Goal: Transaction & Acquisition: Book appointment/travel/reservation

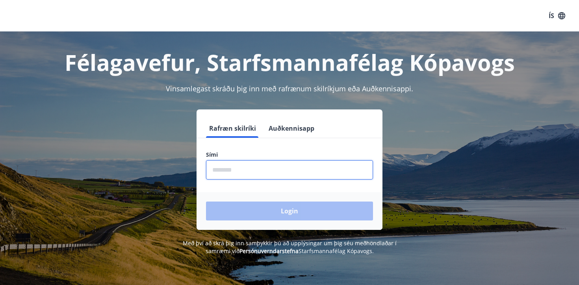
click at [233, 171] on input "phone" at bounding box center [289, 169] width 167 height 19
type input "********"
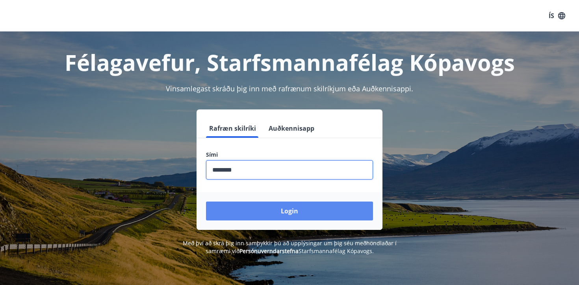
click at [253, 212] on button "Login" at bounding box center [289, 211] width 167 height 19
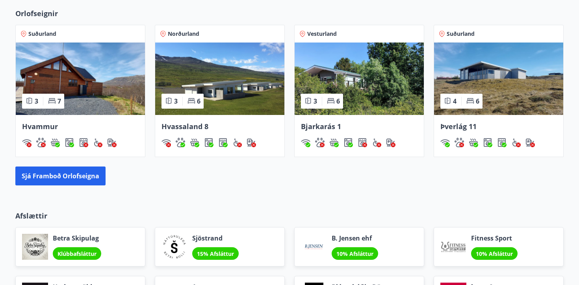
scroll to position [507, 0]
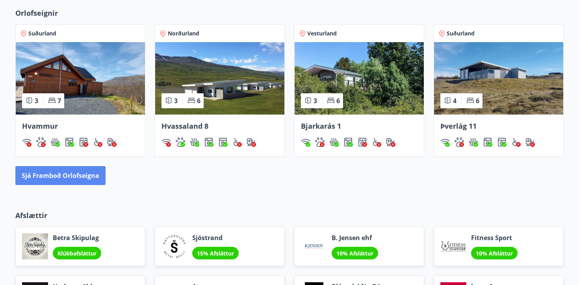
click at [77, 180] on button "Sjá framboð orlofseigna" at bounding box center [60, 175] width 90 height 19
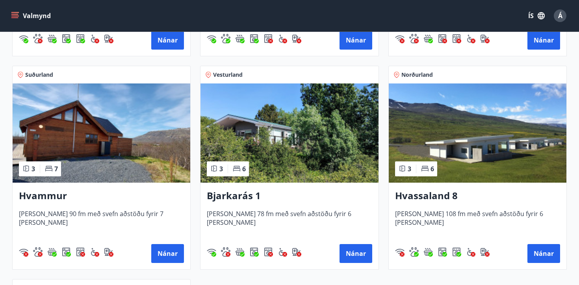
scroll to position [364, 0]
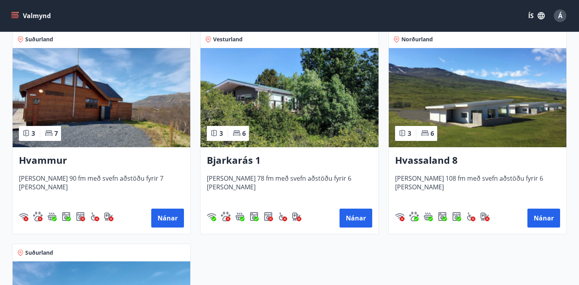
click at [237, 158] on h3 "Bjarkarás 1" at bounding box center [289, 161] width 165 height 14
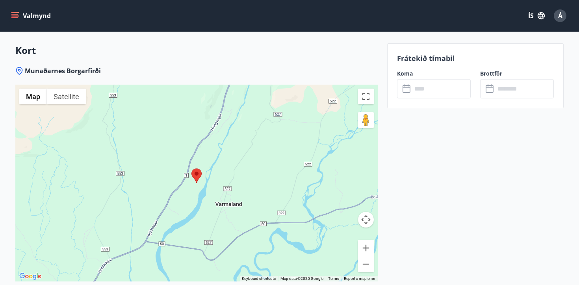
scroll to position [1325, 0]
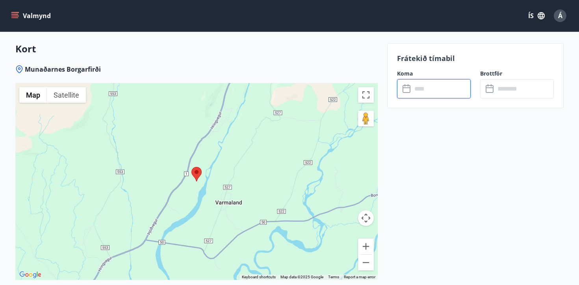
click at [426, 85] on input "text" at bounding box center [441, 88] width 59 height 19
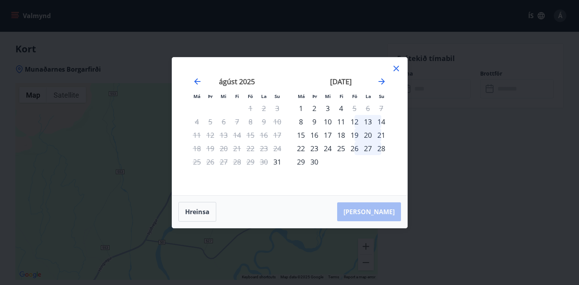
click at [398, 67] on icon at bounding box center [396, 68] width 9 height 9
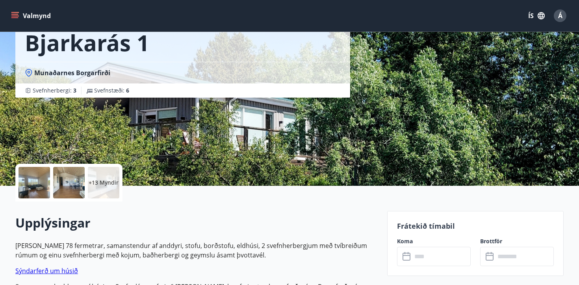
scroll to position [0, 0]
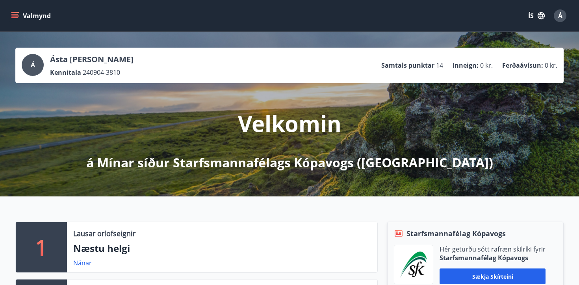
click at [560, 15] on span "Á" at bounding box center [560, 15] width 4 height 9
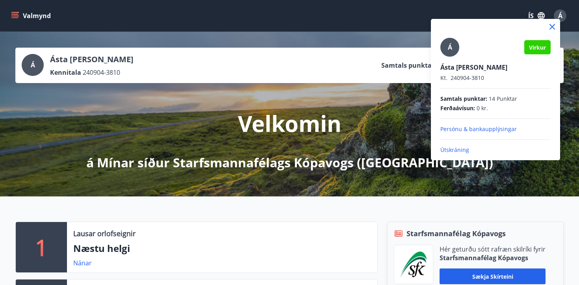
click at [458, 149] on p "Útskráning" at bounding box center [496, 150] width 110 height 8
